Goal: Browse casually

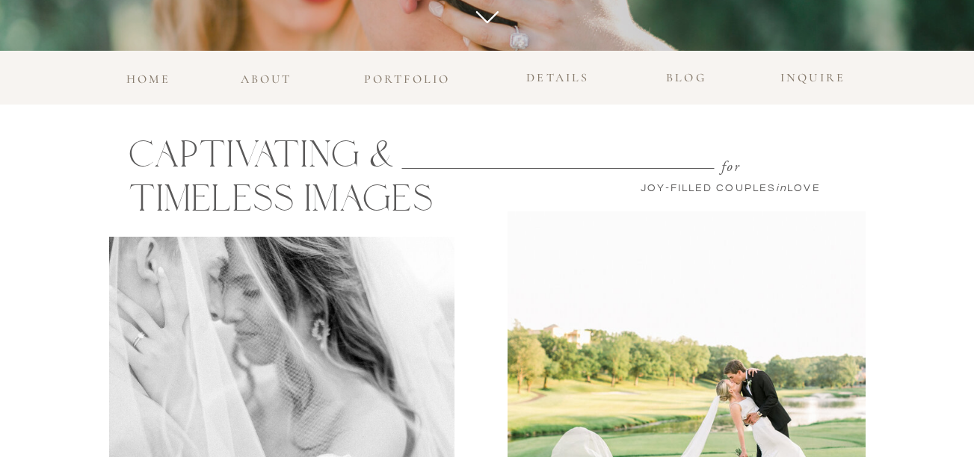
scroll to position [609, 0]
click at [411, 78] on h3 "portfolio" at bounding box center [407, 76] width 96 height 13
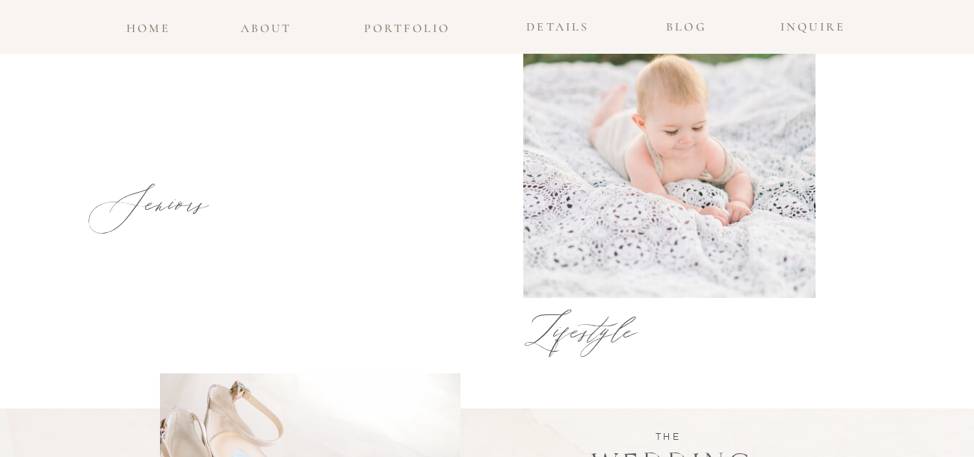
scroll to position [1374, 0]
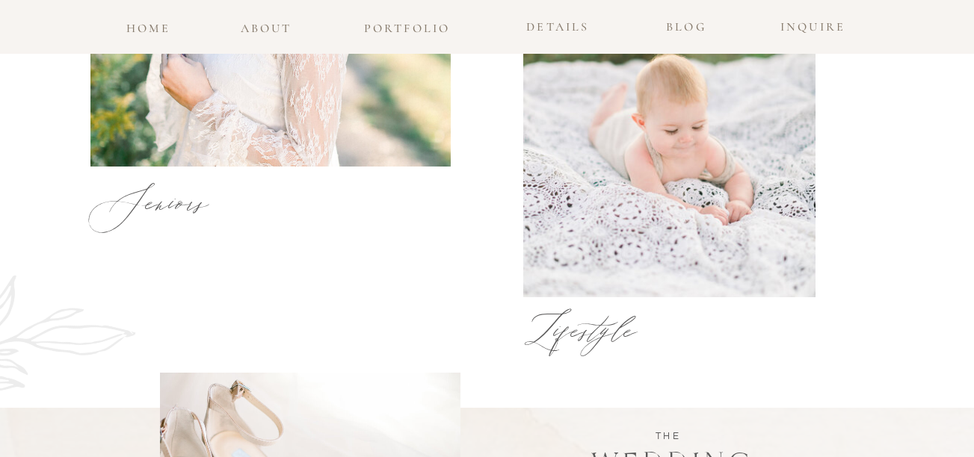
click at [580, 173] on div at bounding box center [669, 104] width 292 height 386
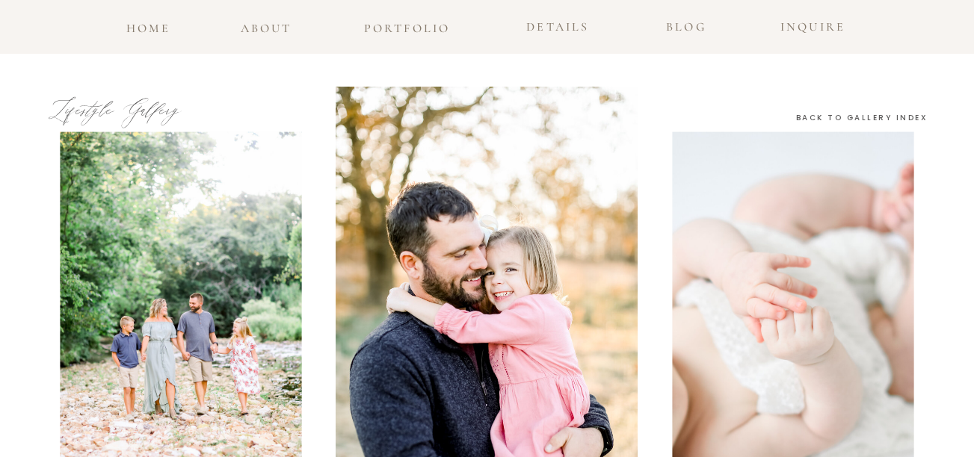
scroll to position [2348, 0]
click at [780, 238] on img at bounding box center [793, 313] width 241 height 362
click at [782, 244] on img at bounding box center [793, 313] width 241 height 362
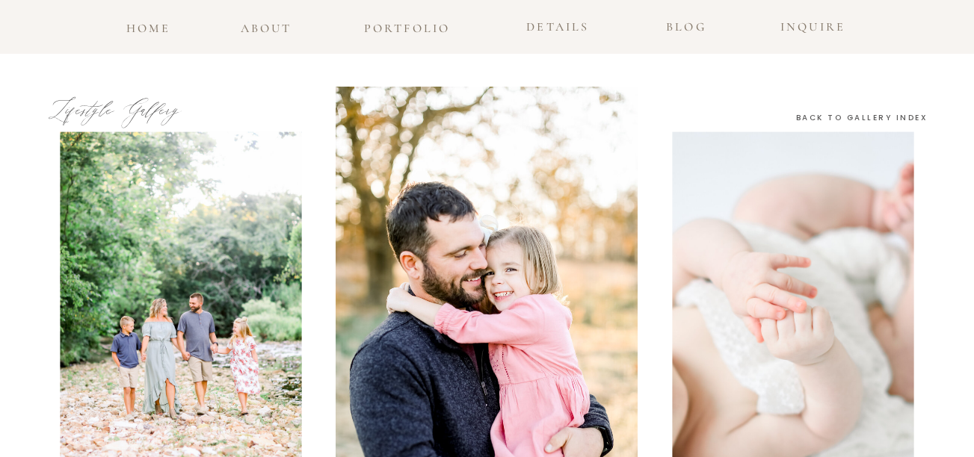
scroll to position [4211, 0]
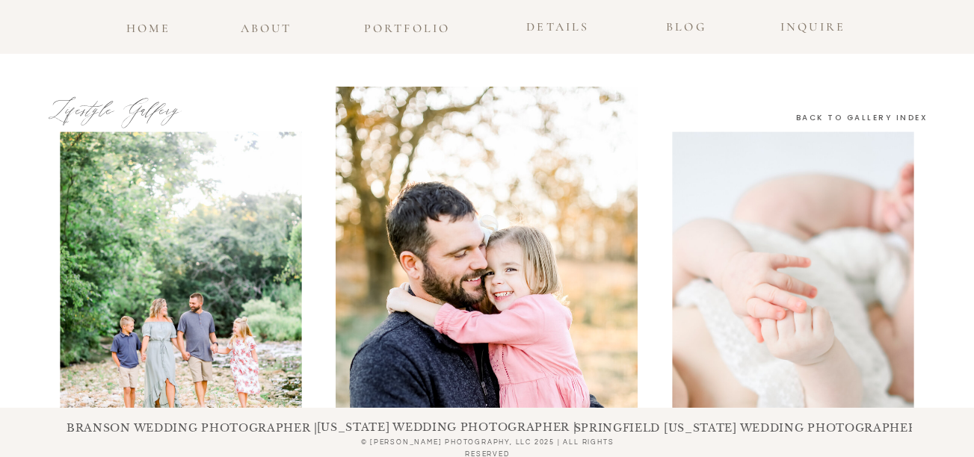
click at [745, 229] on img at bounding box center [793, 313] width 241 height 362
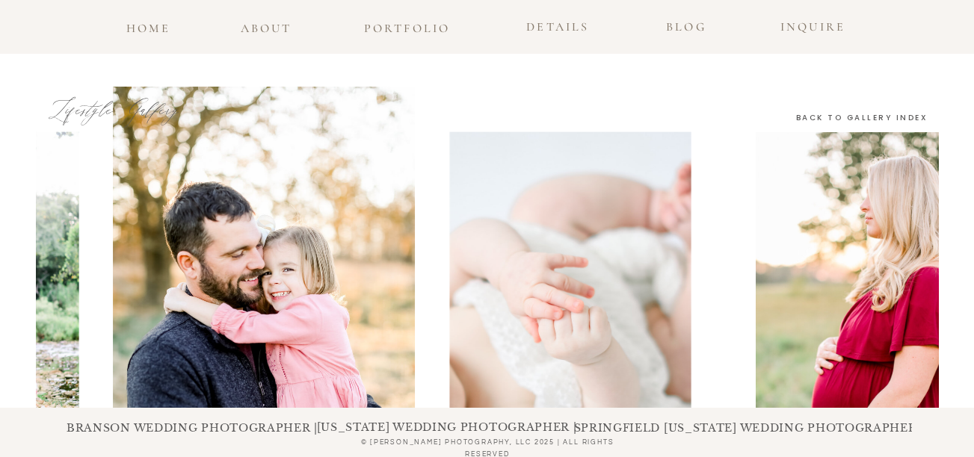
click at [488, 255] on img at bounding box center [570, 313] width 241 height 362
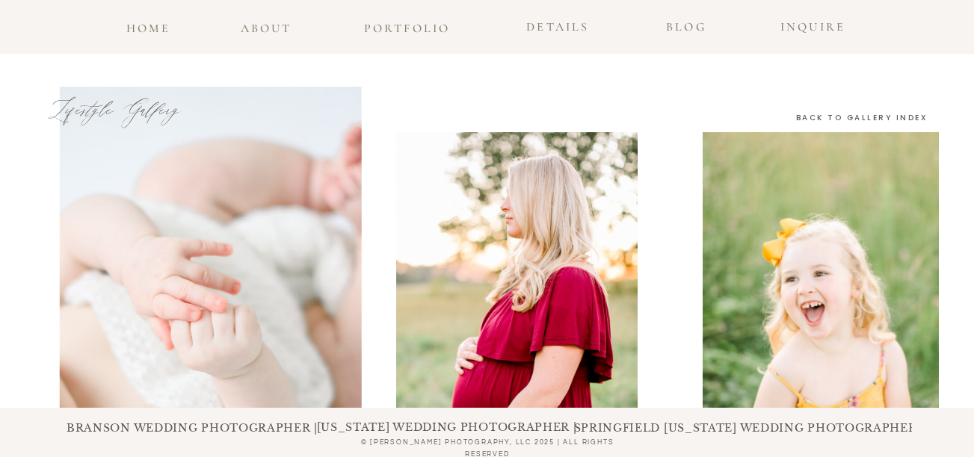
click at [426, 305] on img at bounding box center [517, 313] width 241 height 362
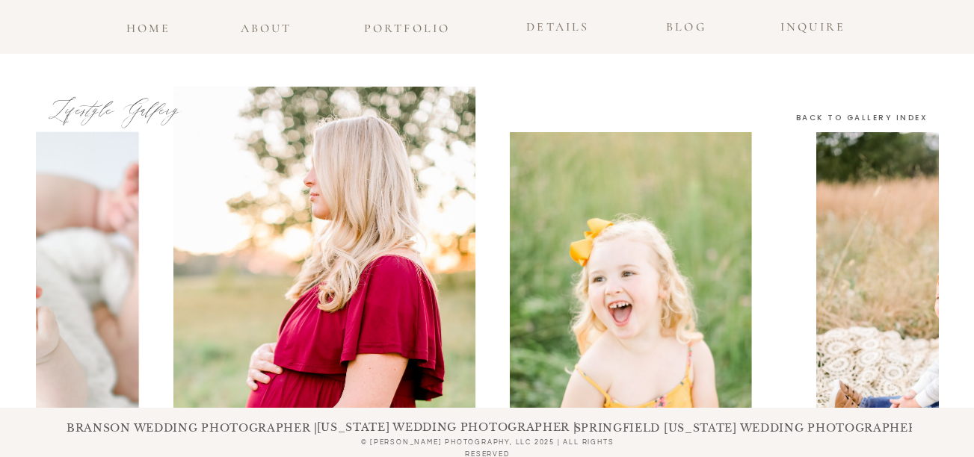
click at [522, 277] on img at bounding box center [630, 313] width 241 height 362
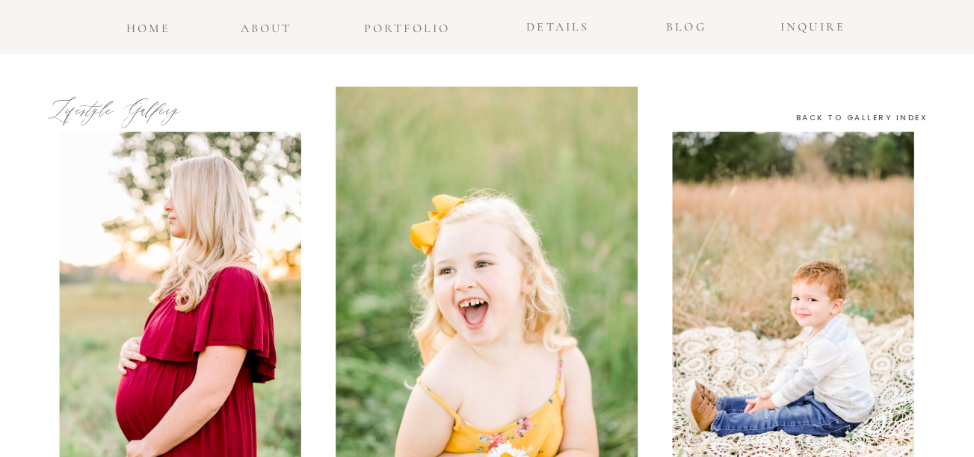
scroll to position [3890, 0]
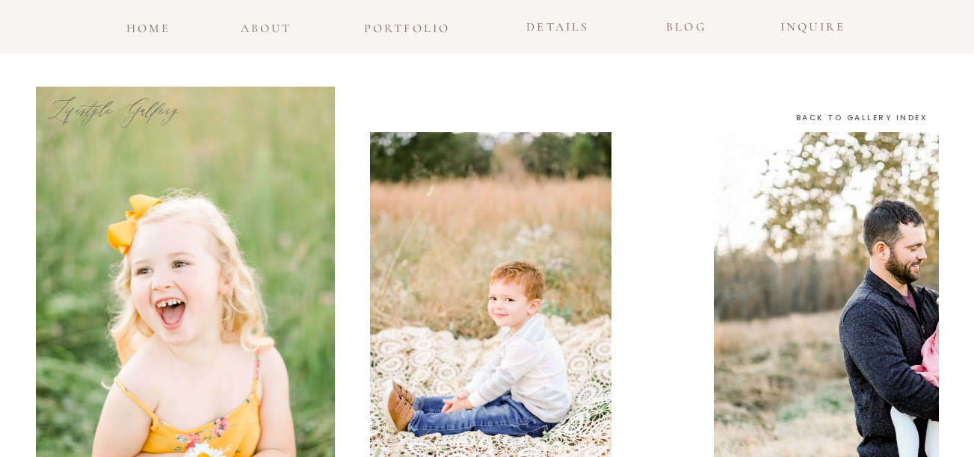
click at [516, 371] on img at bounding box center [490, 313] width 241 height 362
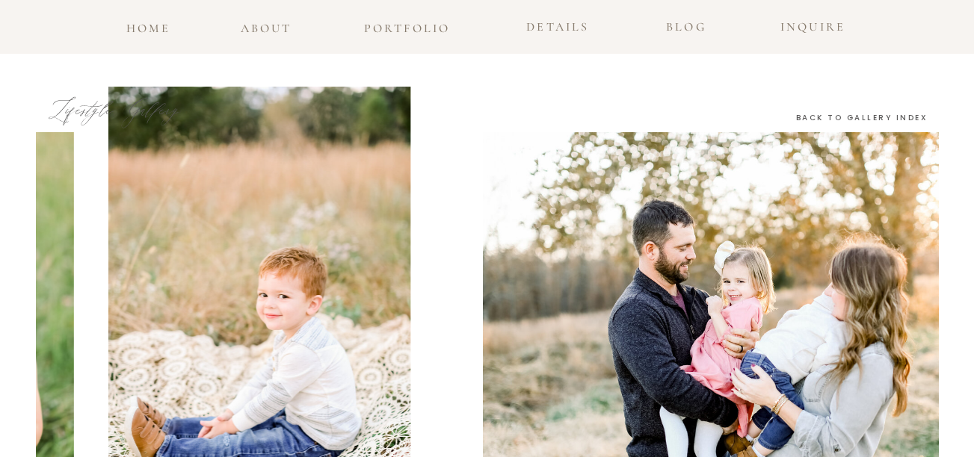
click at [491, 389] on img at bounding box center [754, 313] width 543 height 362
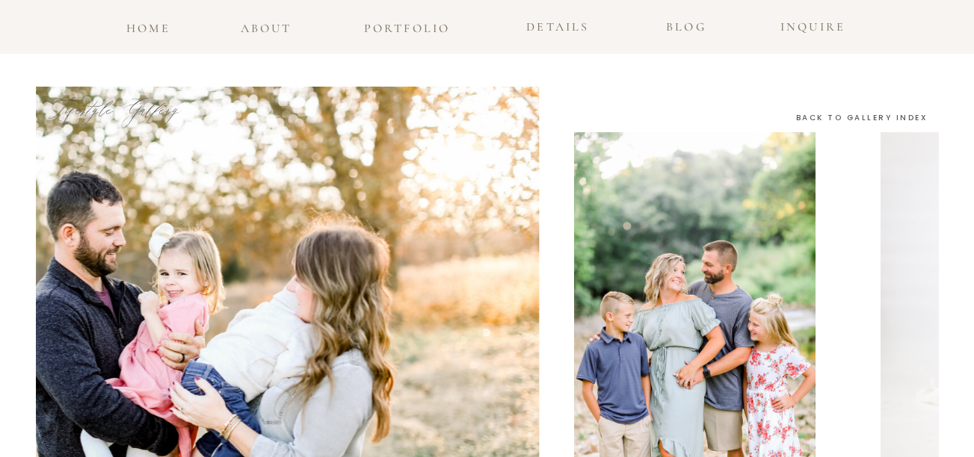
click at [432, 367] on img at bounding box center [198, 313] width 679 height 453
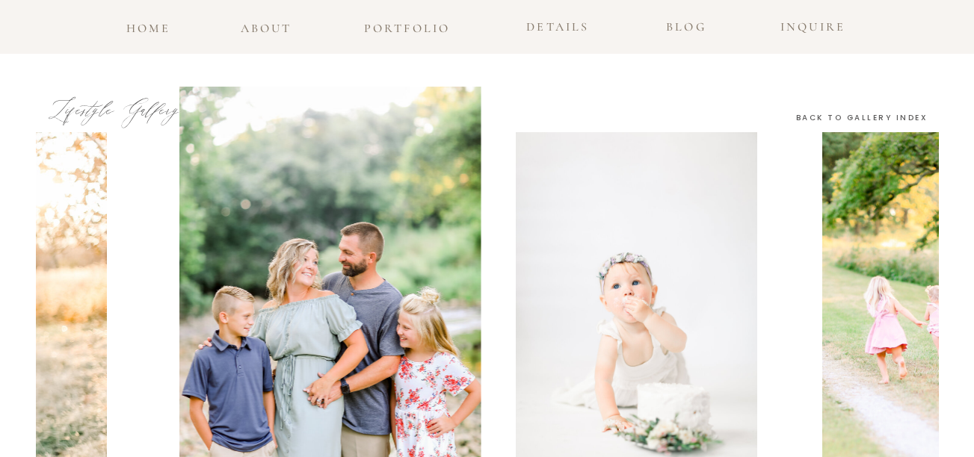
click at [516, 294] on img at bounding box center [636, 313] width 241 height 362
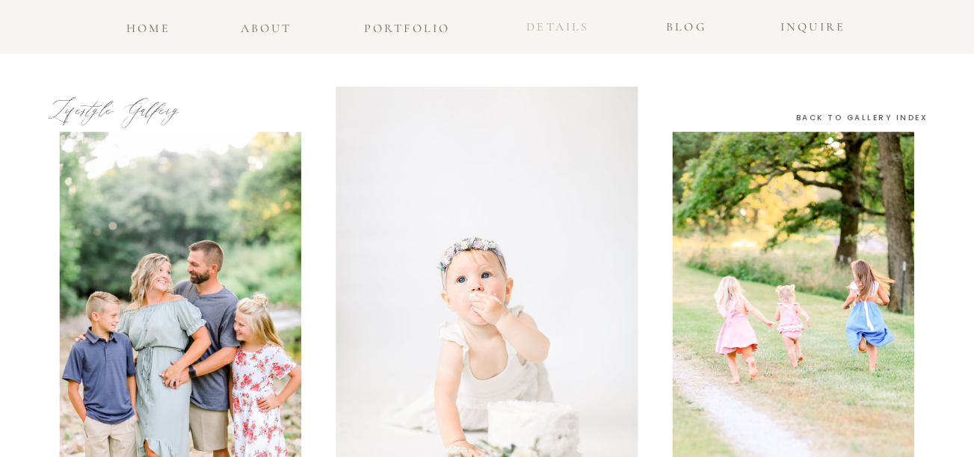
click at [549, 20] on h3 "details" at bounding box center [558, 27] width 79 height 22
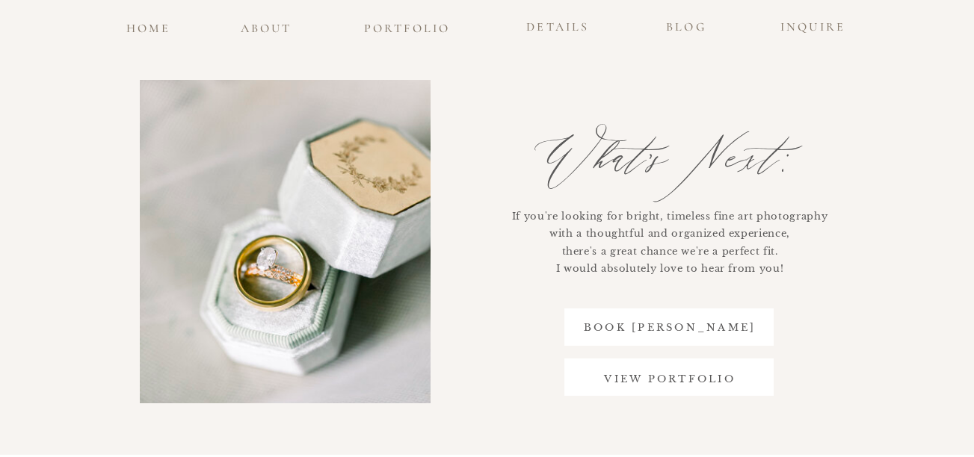
scroll to position [3596, 0]
